Goal: Information Seeking & Learning: Check status

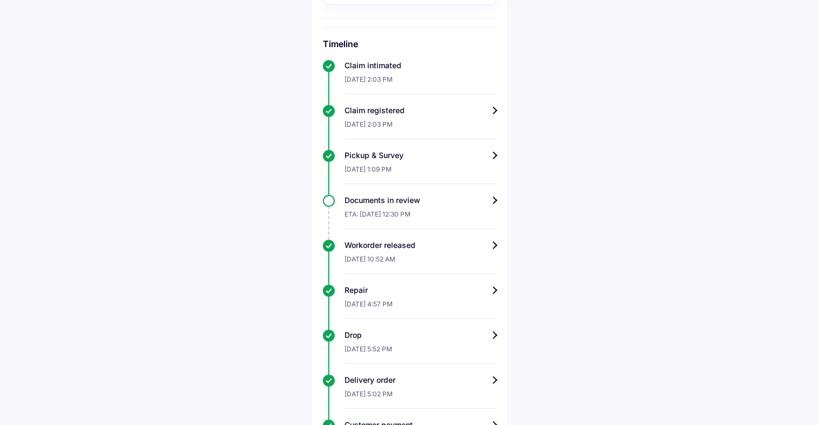
scroll to position [304, 0]
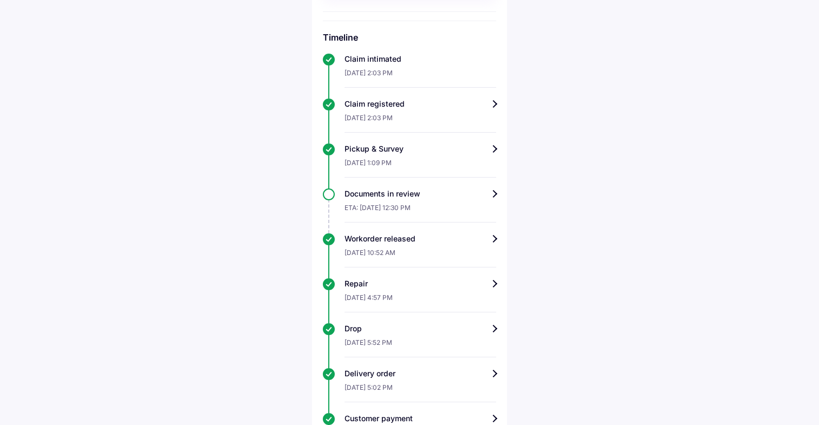
click at [493, 196] on div "Documents in review" at bounding box center [420, 193] width 152 height 11
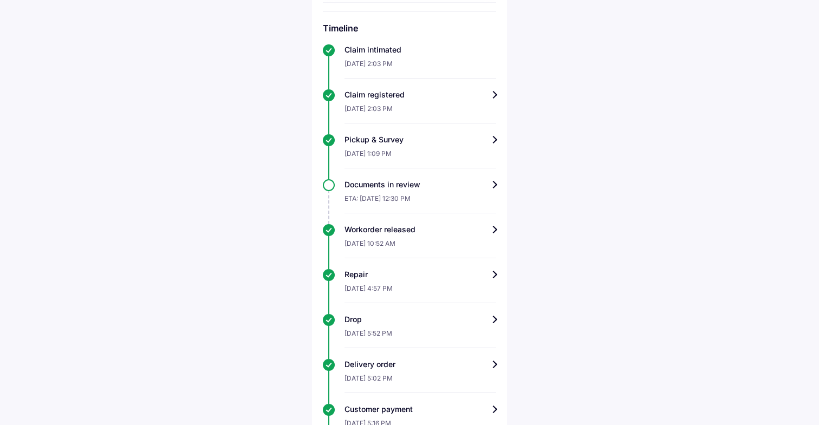
scroll to position [312, 0]
click at [493, 95] on div "Claim registered" at bounding box center [420, 95] width 152 height 11
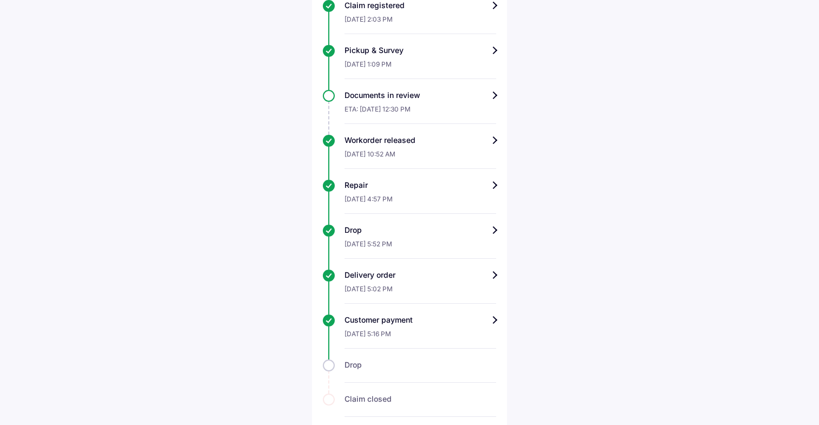
scroll to position [416, 0]
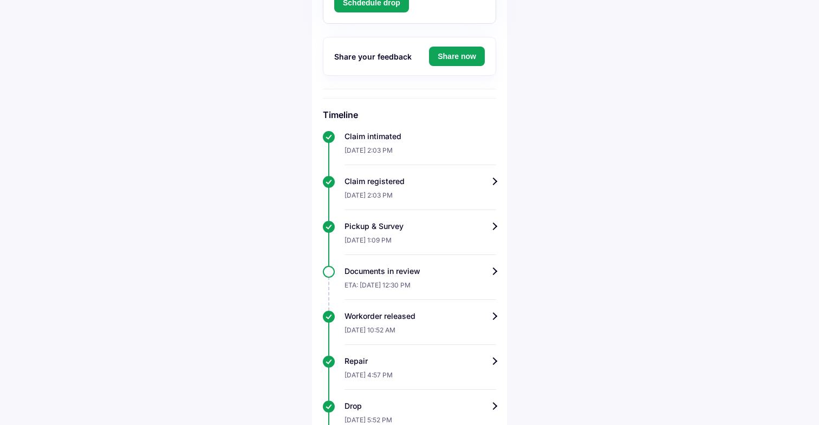
scroll to position [149, 0]
